Goal: Task Accomplishment & Management: Manage account settings

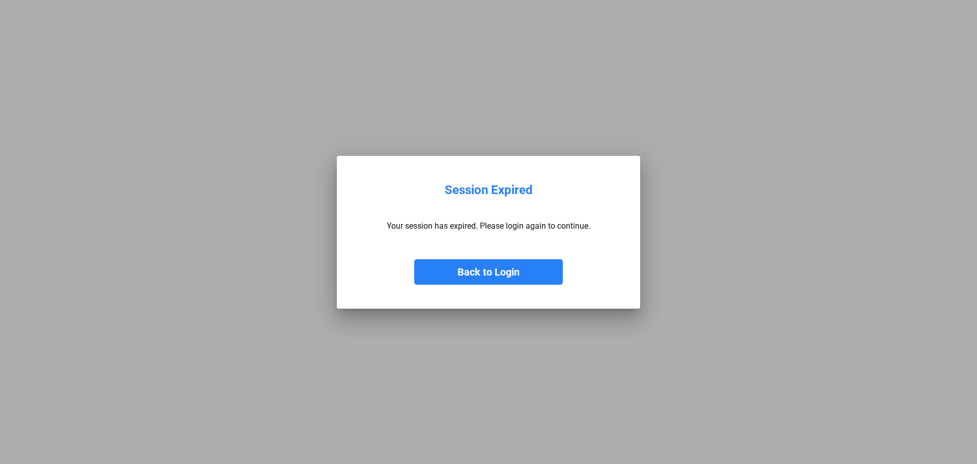
click at [466, 269] on button "Back to Login" at bounding box center [488, 271] width 149 height 25
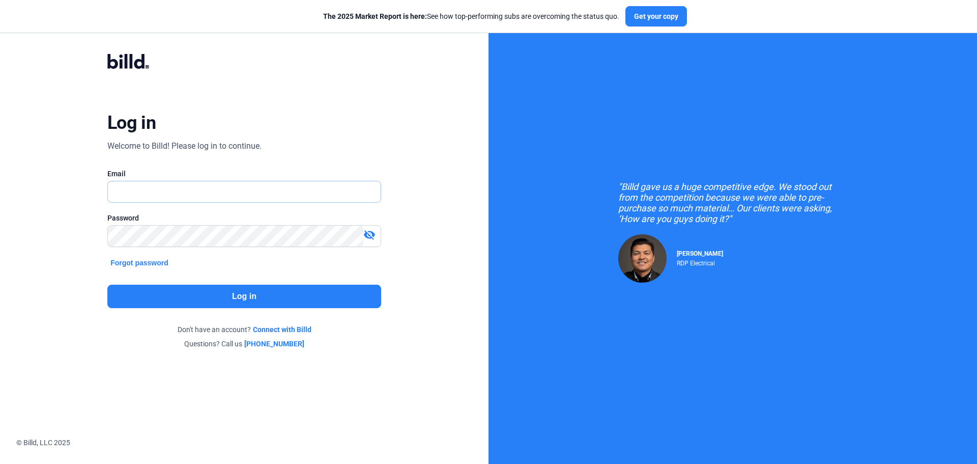
type input "[PERSON_NAME][EMAIL_ADDRESS][DOMAIN_NAME]"
click at [217, 295] on button "Log in" at bounding box center [244, 296] width 274 height 23
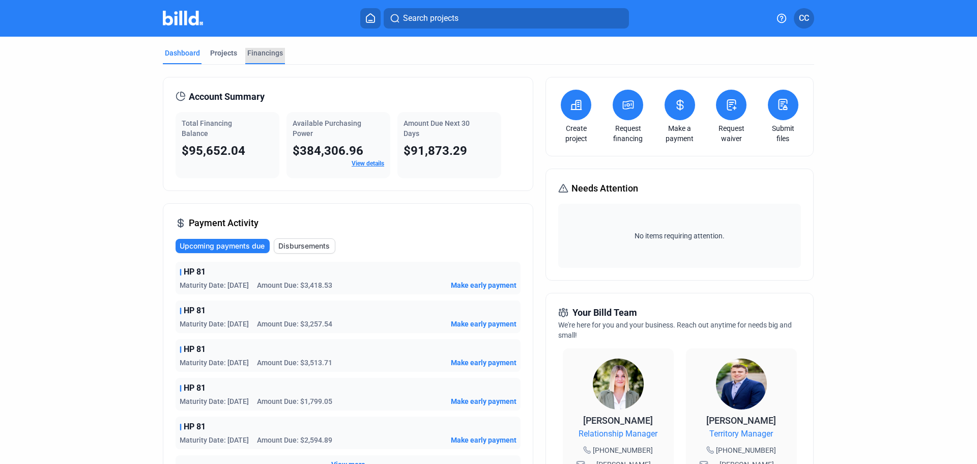
click at [271, 51] on div "Financings" at bounding box center [265, 53] width 36 height 10
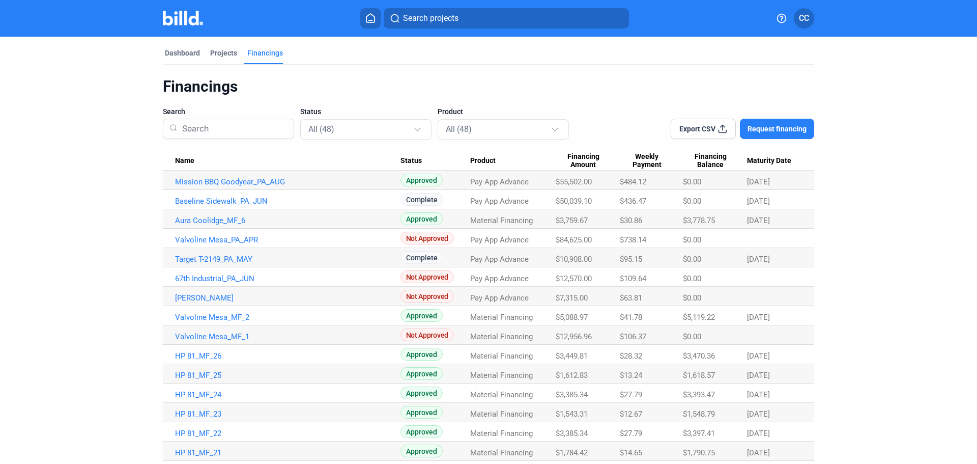
click at [765, 160] on span "Maturity Date" at bounding box center [769, 160] width 44 height 9
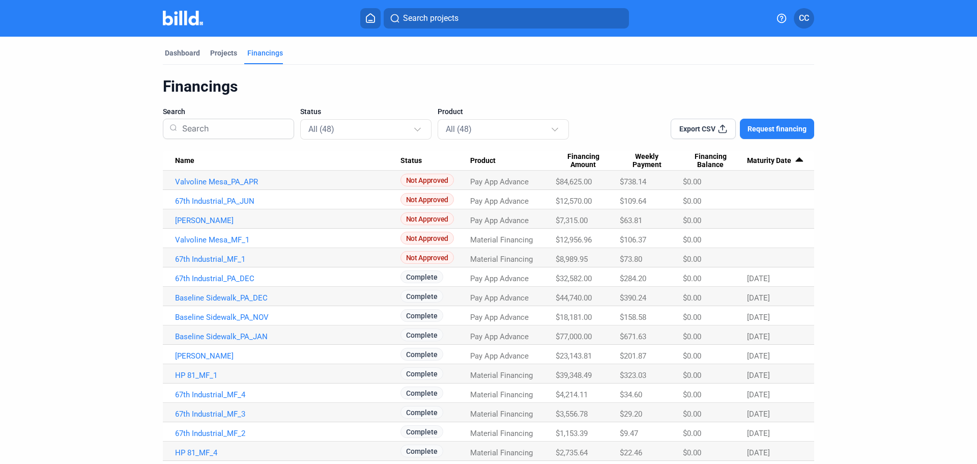
click at [765, 160] on span "Maturity Date" at bounding box center [769, 160] width 44 height 9
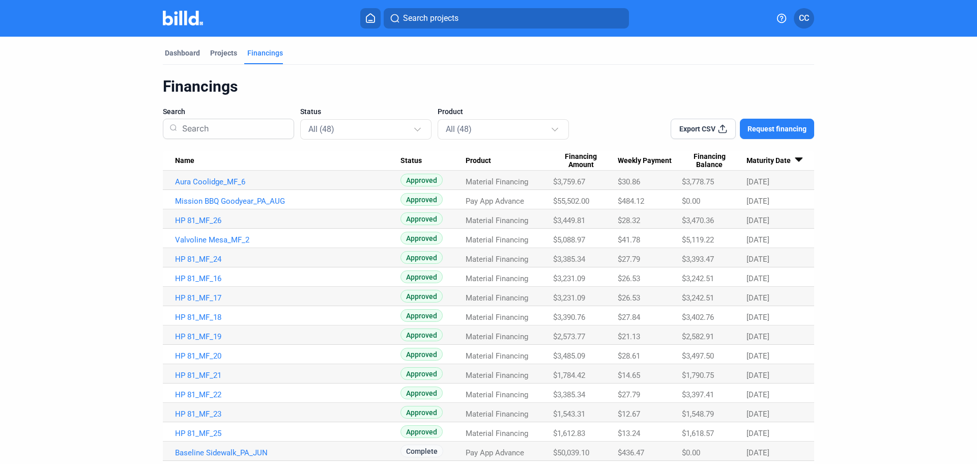
click at [701, 133] on span "Export CSV" at bounding box center [698, 129] width 36 height 10
click at [193, 54] on div "Dashboard" at bounding box center [182, 53] width 35 height 10
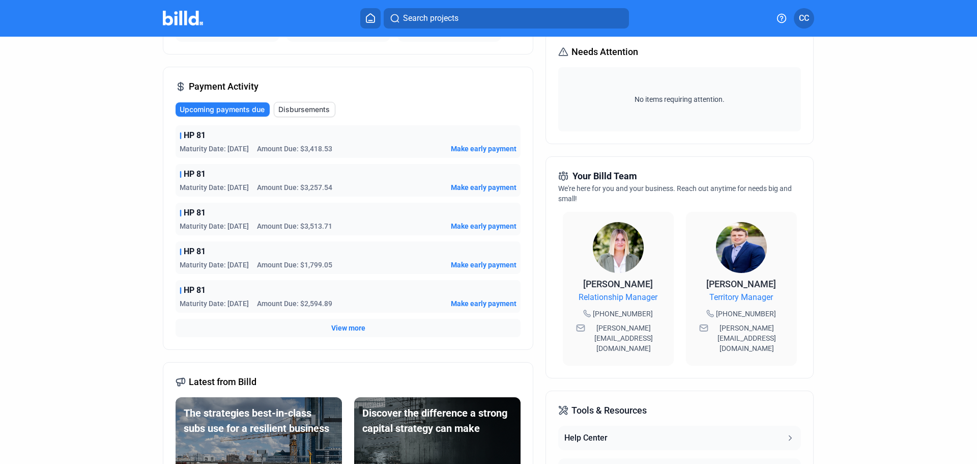
scroll to position [102, 0]
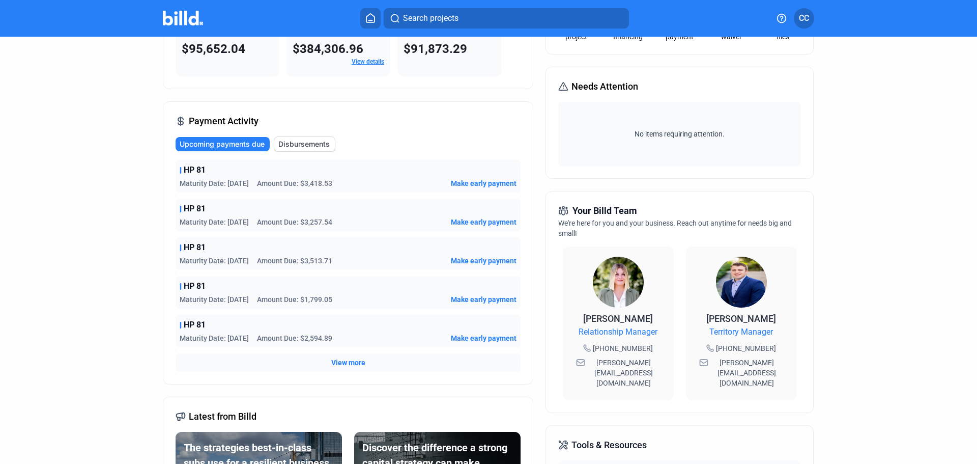
click at [238, 145] on span "Upcoming payments due" at bounding box center [222, 144] width 85 height 10
click at [339, 362] on span "View more" at bounding box center [348, 362] width 34 height 10
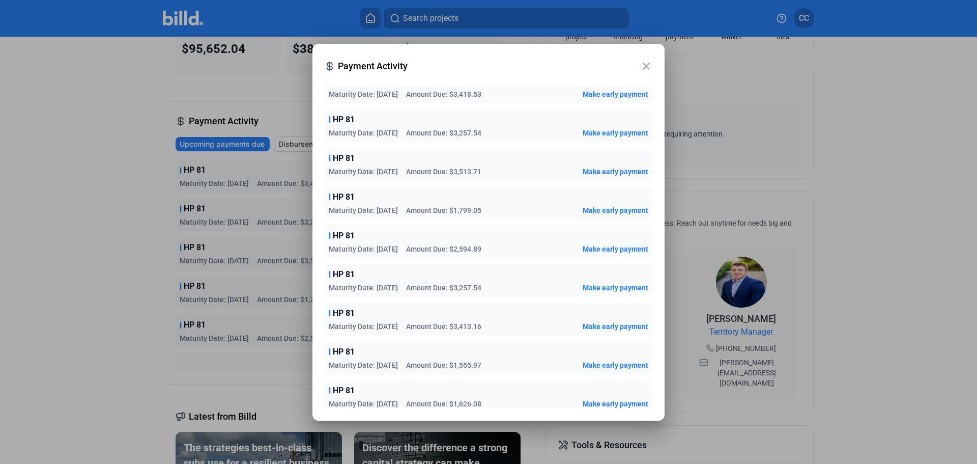
scroll to position [0, 0]
click at [650, 67] on mat-icon "close" at bounding box center [646, 66] width 12 height 12
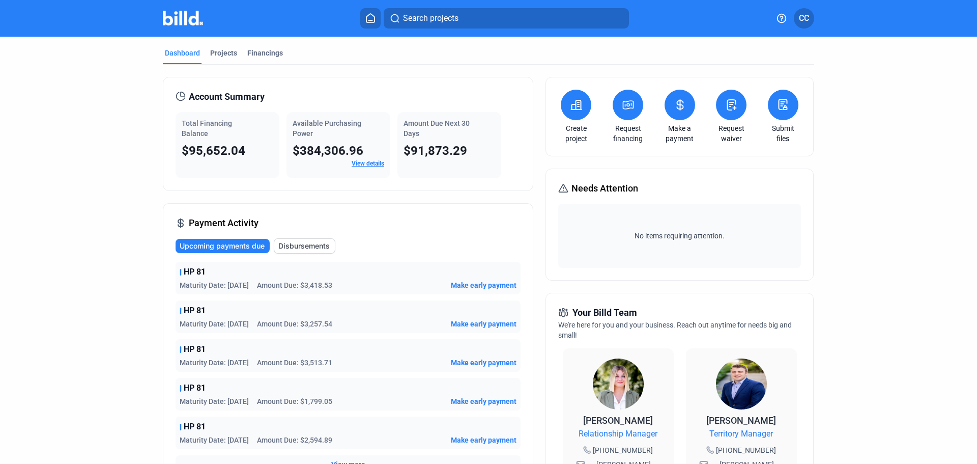
click at [671, 117] on button at bounding box center [680, 105] width 31 height 31
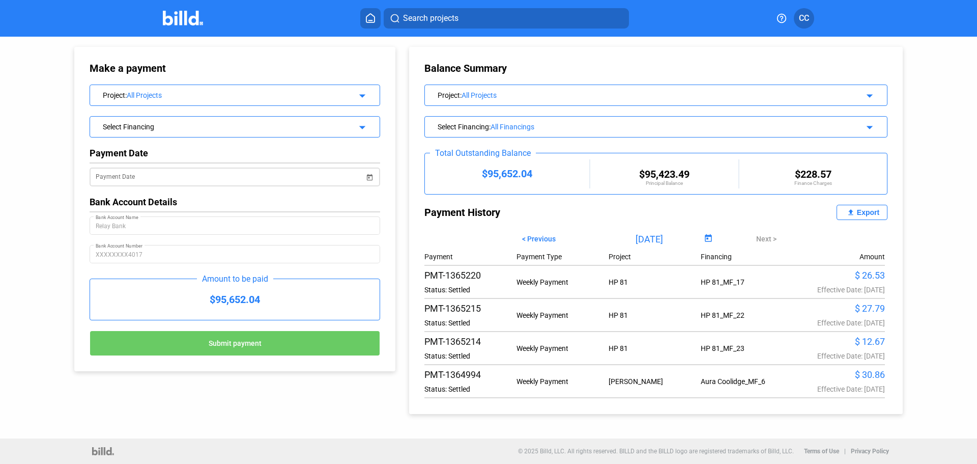
click at [373, 178] on span "Open calendar" at bounding box center [369, 171] width 24 height 24
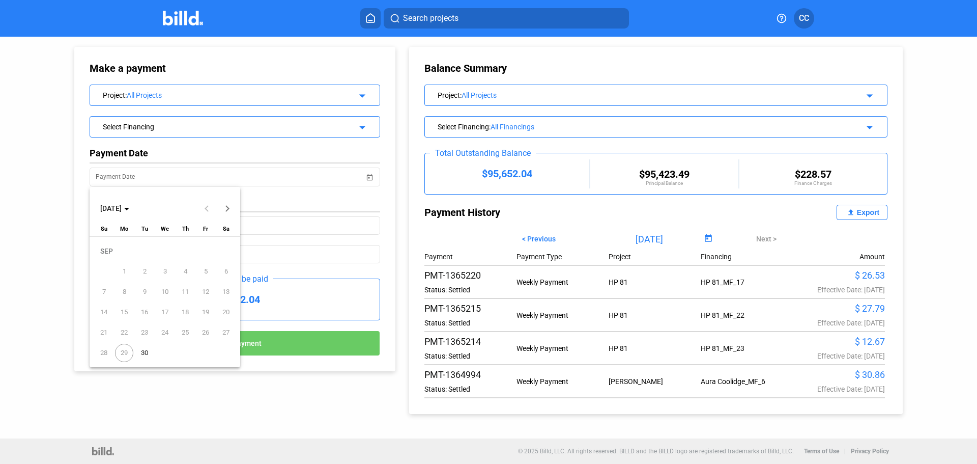
click at [931, 143] on div at bounding box center [488, 232] width 977 height 464
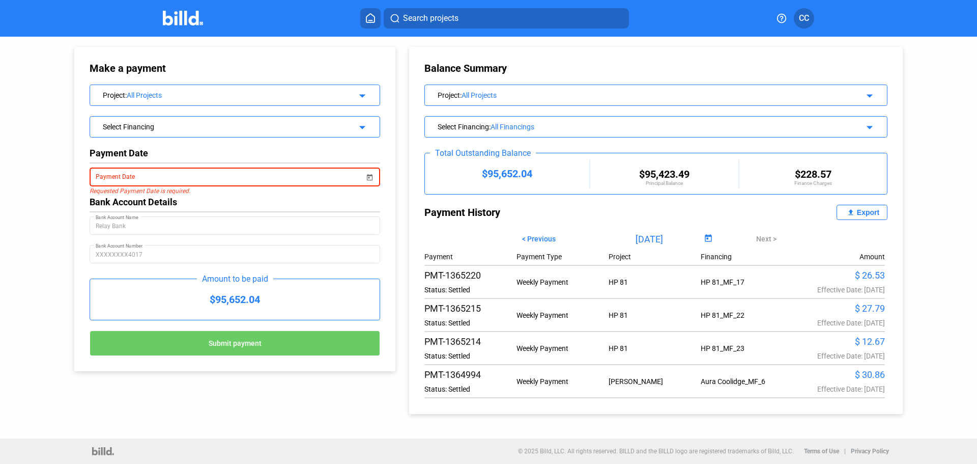
click at [368, 175] on span "Open calendar" at bounding box center [369, 171] width 24 height 24
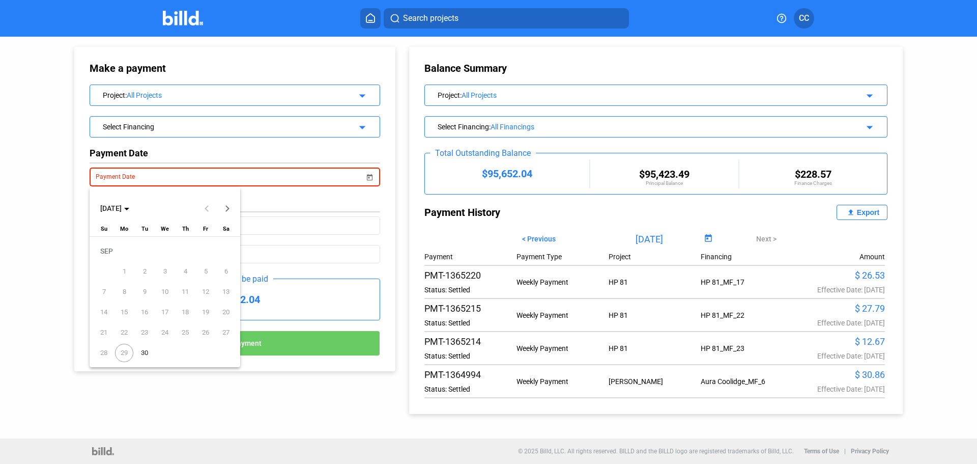
click at [368, 175] on div at bounding box center [488, 232] width 977 height 464
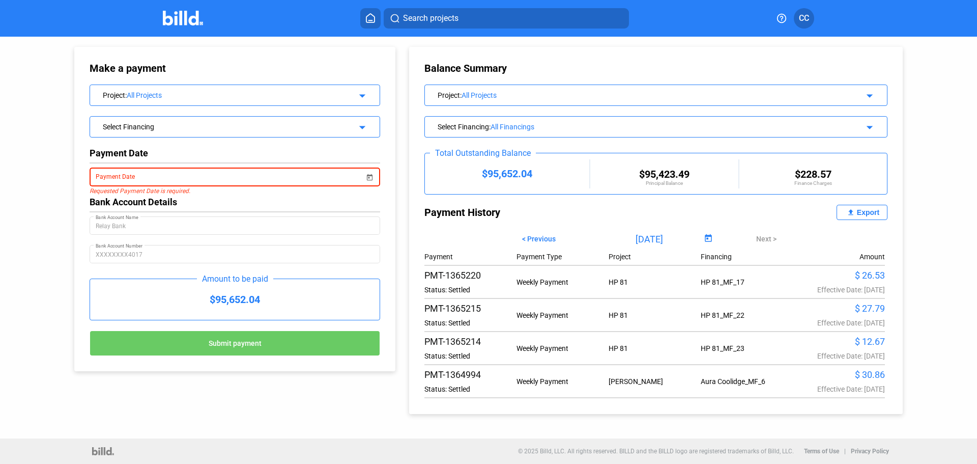
click at [370, 129] on div "Select Financing arrow_drop_down" at bounding box center [235, 126] width 290 height 18
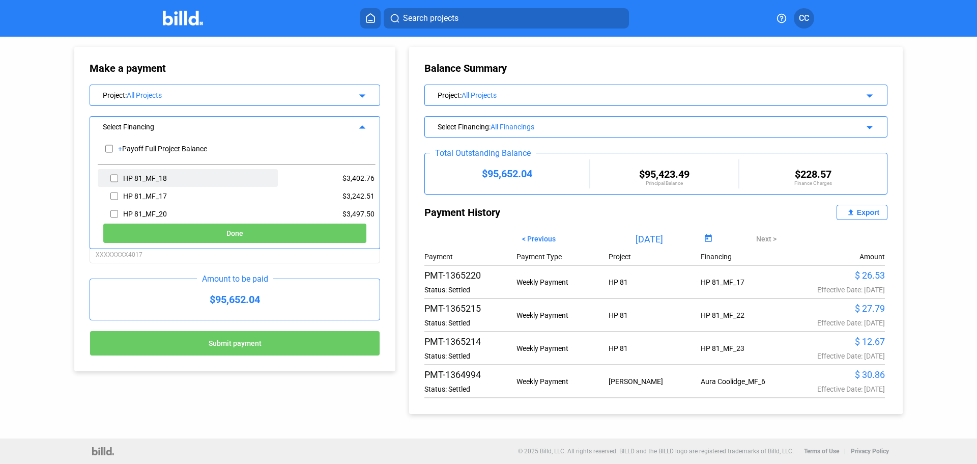
click at [117, 179] on input "checkbox" at bounding box center [114, 178] width 8 height 15
checkbox input "true"
click at [115, 195] on input "checkbox" at bounding box center [114, 195] width 8 height 15
checkbox input "true"
click at [115, 213] on input "checkbox" at bounding box center [114, 213] width 8 height 15
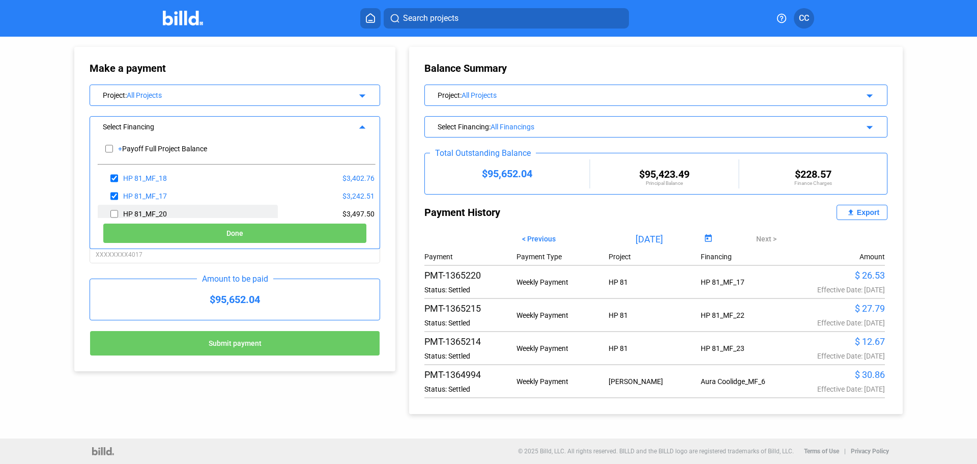
checkbox input "true"
click at [190, 21] on img at bounding box center [183, 18] width 40 height 15
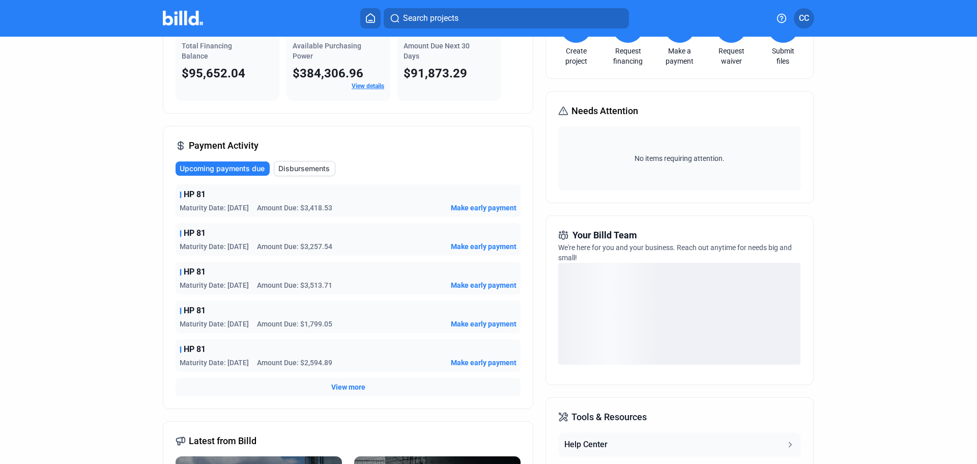
scroll to position [102, 0]
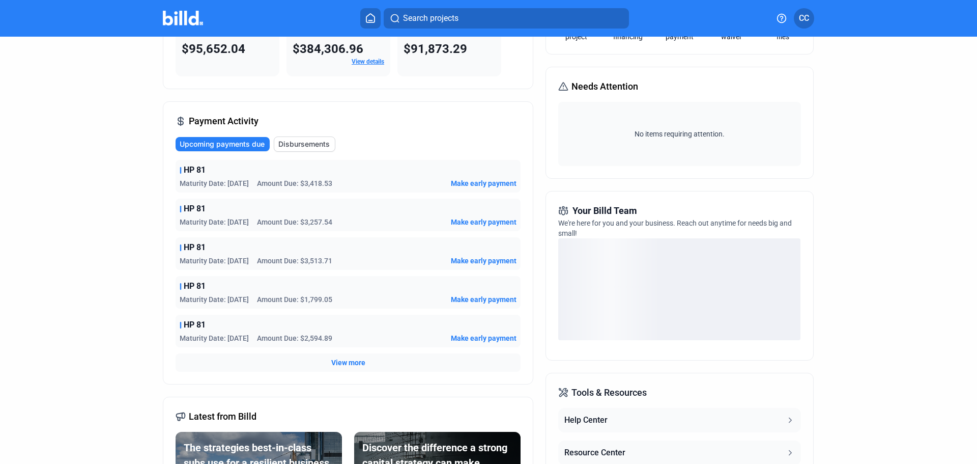
click at [348, 359] on span "View more" at bounding box center [348, 362] width 34 height 10
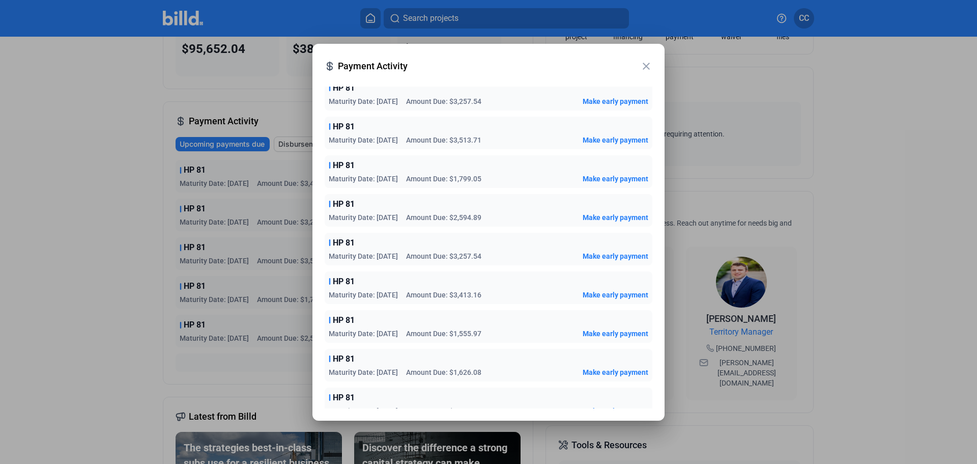
scroll to position [58, 0]
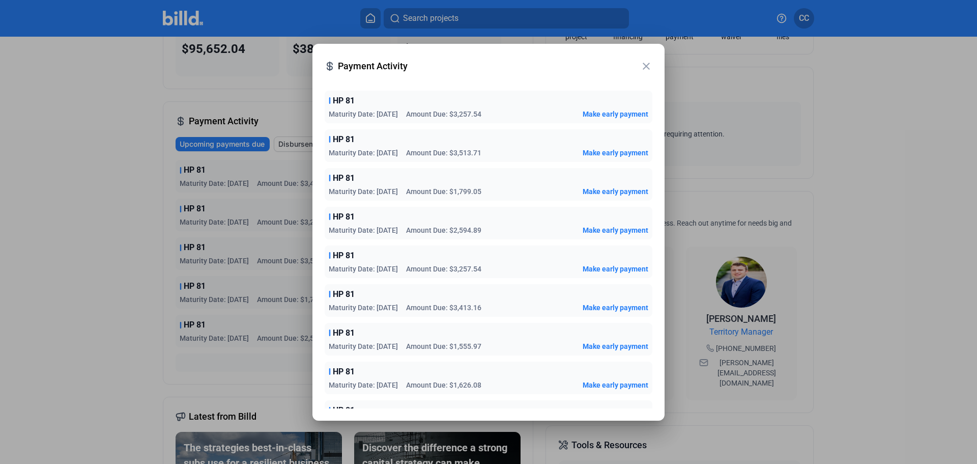
click at [474, 302] on span "Amount Due: $3,413.16" at bounding box center [443, 307] width 75 height 10
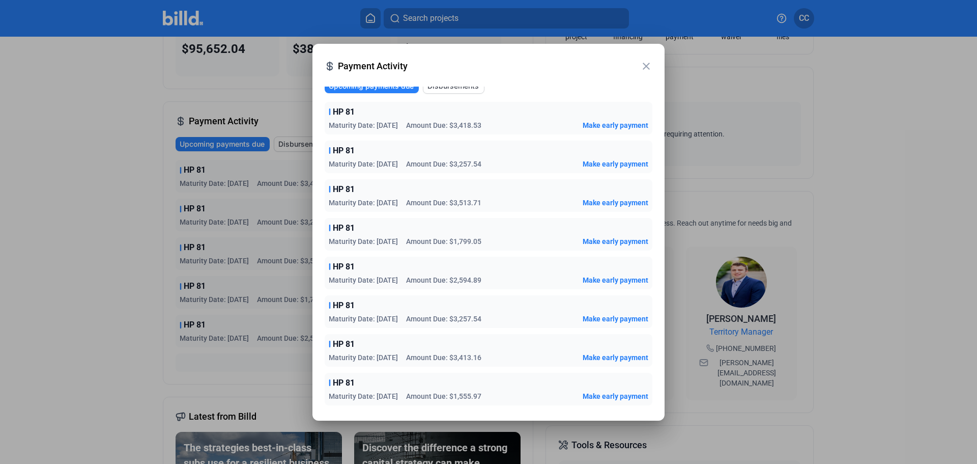
scroll to position [0, 0]
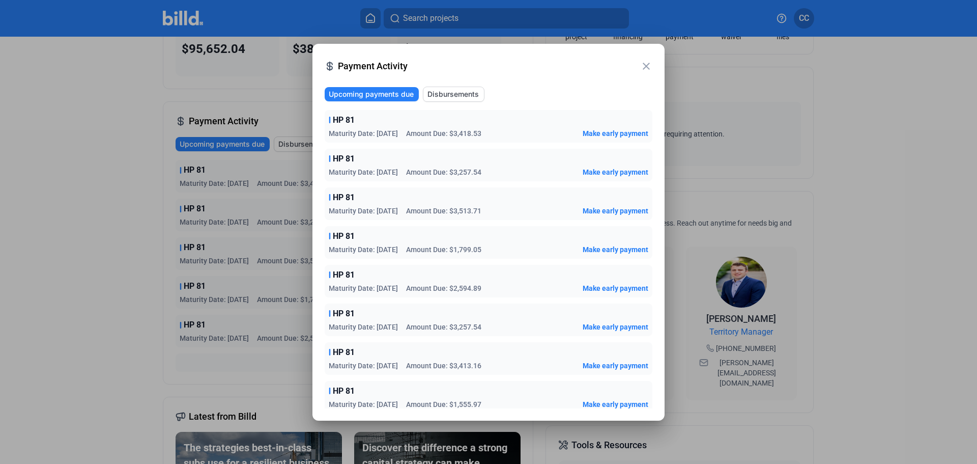
click at [646, 64] on mat-icon "close" at bounding box center [646, 66] width 12 height 12
